Goal: Transaction & Acquisition: Purchase product/service

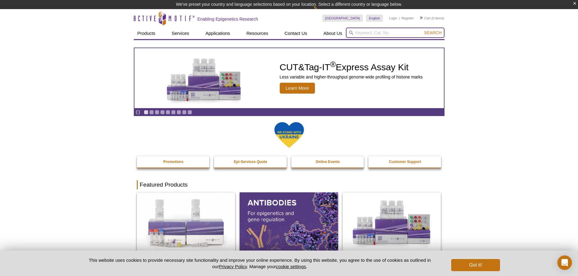
click at [360, 33] on input "search" at bounding box center [395, 33] width 99 height 10
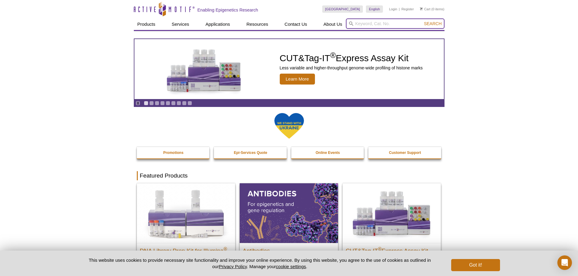
click at [373, 21] on input "search" at bounding box center [395, 24] width 99 height 10
paste input "15002"
type input "15002"
click at [422, 21] on button "Search" at bounding box center [432, 23] width 21 height 5
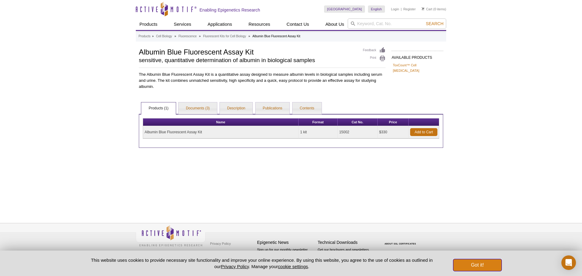
click at [482, 261] on button "Got it!" at bounding box center [477, 265] width 49 height 12
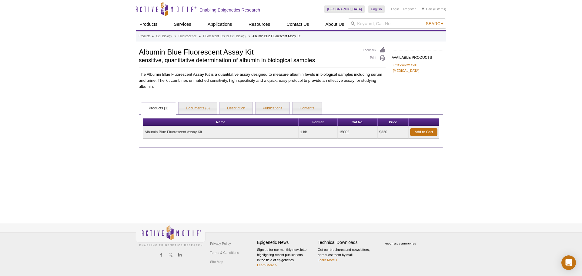
click at [306, 133] on td "1 kit" at bounding box center [318, 132] width 39 height 12
click at [421, 132] on link "Add to Cart" at bounding box center [423, 132] width 27 height 8
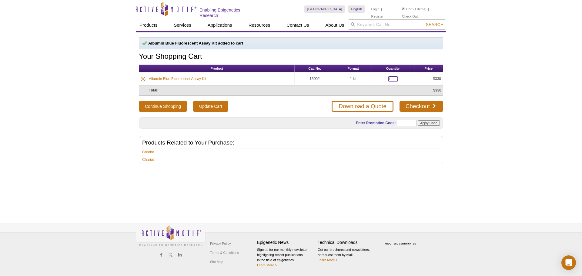
drag, startPoint x: 391, startPoint y: 79, endPoint x: 385, endPoint y: 77, distance: 6.3
click at [385, 77] on td "1" at bounding box center [393, 78] width 42 height 13
type input "4"
click at [207, 106] on input "Update Cart" at bounding box center [210, 106] width 35 height 11
click at [337, 156] on li "Chariot" at bounding box center [291, 159] width 298 height 7
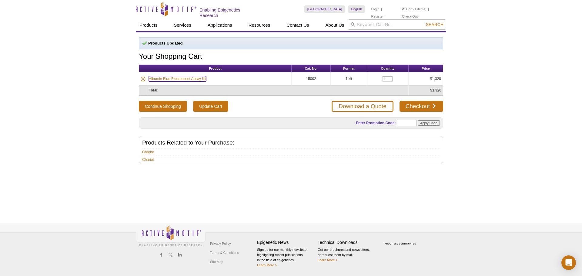
click at [158, 77] on link "Albumin Blue Fluorescent Assay Kit" at bounding box center [177, 78] width 57 height 5
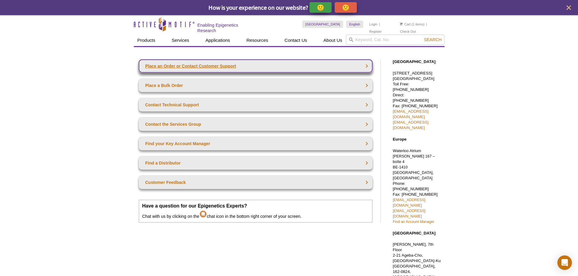
click at [215, 66] on link "Place an Order or Contact Customer Support" at bounding box center [256, 65] width 234 height 13
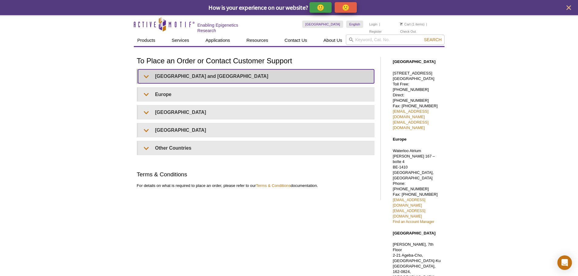
click at [184, 74] on summary "United States and Canada" at bounding box center [256, 76] width 236 height 14
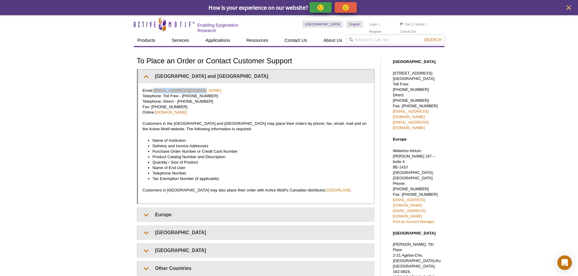
drag, startPoint x: 155, startPoint y: 86, endPoint x: 206, endPoint y: 90, distance: 50.8
click at [206, 90] on div "Email: orders@activemotif.com Telephone: Toll Free - 877 222 9543 Telephone: Di…" at bounding box center [256, 143] width 236 height 120
copy link "orders@activemotif.com"
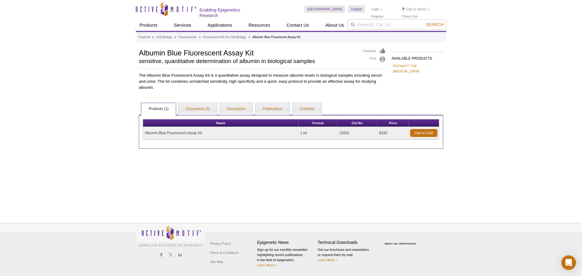
drag, startPoint x: 145, startPoint y: 131, endPoint x: 210, endPoint y: 130, distance: 64.9
click at [210, 130] on td "Albumin Blue Fluorescent Assay Kit" at bounding box center [221, 133] width 156 height 12
copy td "Albumin Blue Fluorescent Assay Kit"
drag, startPoint x: 340, startPoint y: 131, endPoint x: 350, endPoint y: 131, distance: 9.7
click at [350, 131] on td "15002" at bounding box center [358, 133] width 40 height 12
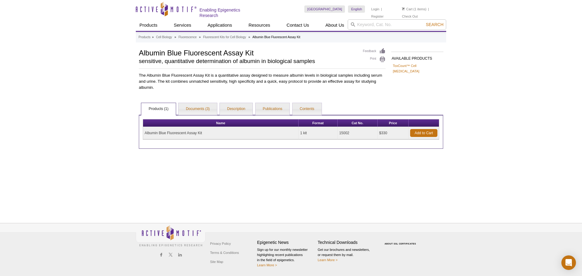
copy td "15002"
click at [343, 182] on div "Products » Cell Biology » Fluorescence » Fluorescent Kits for Cell Biology » Al…" at bounding box center [291, 121] width 311 height 178
